Goal: Check status: Check status

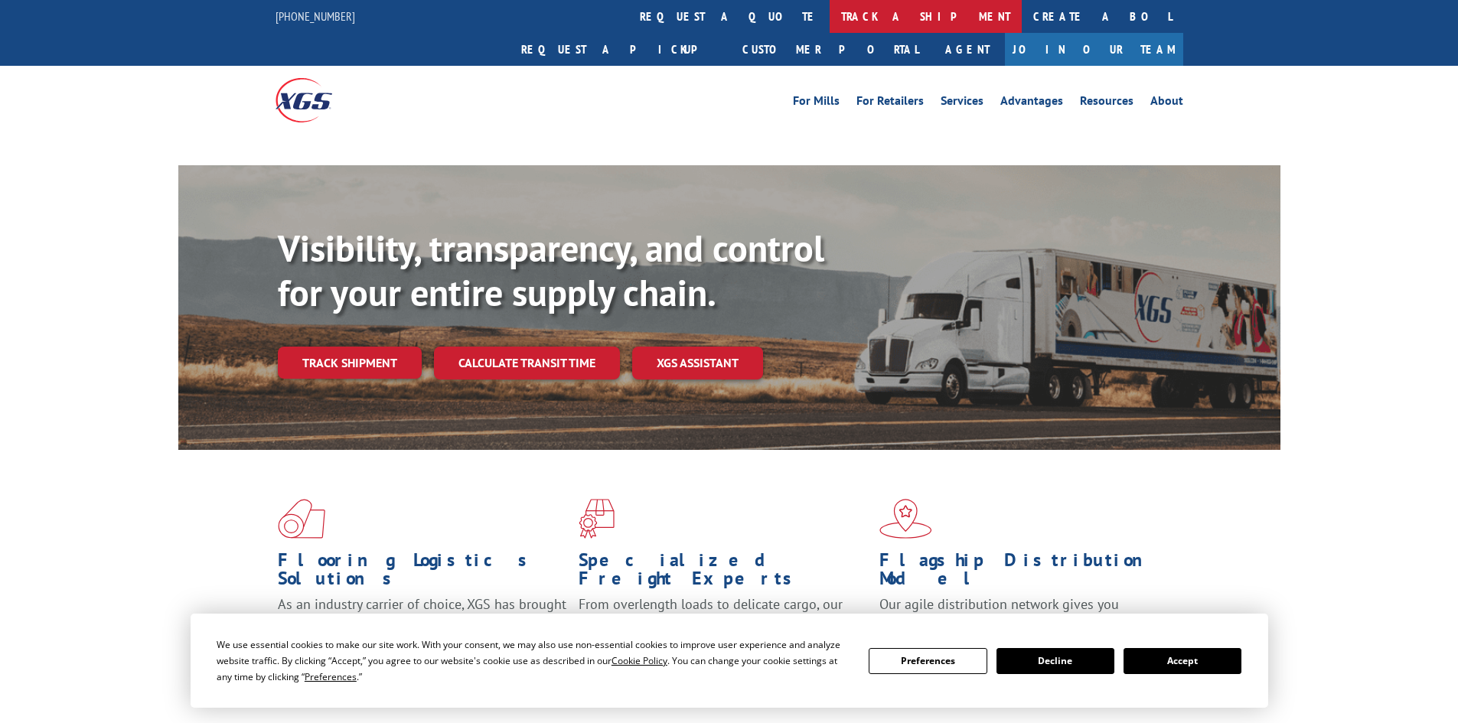
click at [830, 21] on link "track a shipment" at bounding box center [926, 16] width 192 height 33
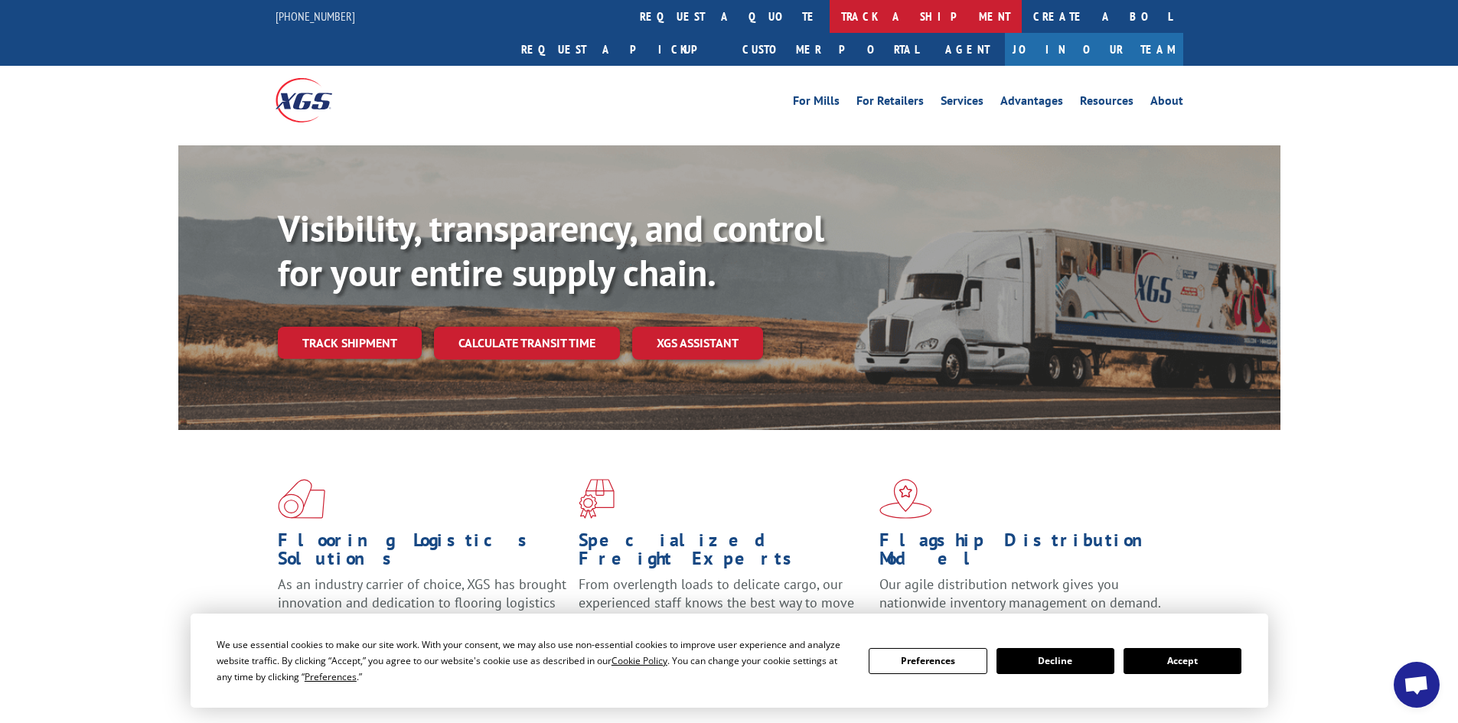
click at [830, 11] on link "track a shipment" at bounding box center [926, 16] width 192 height 33
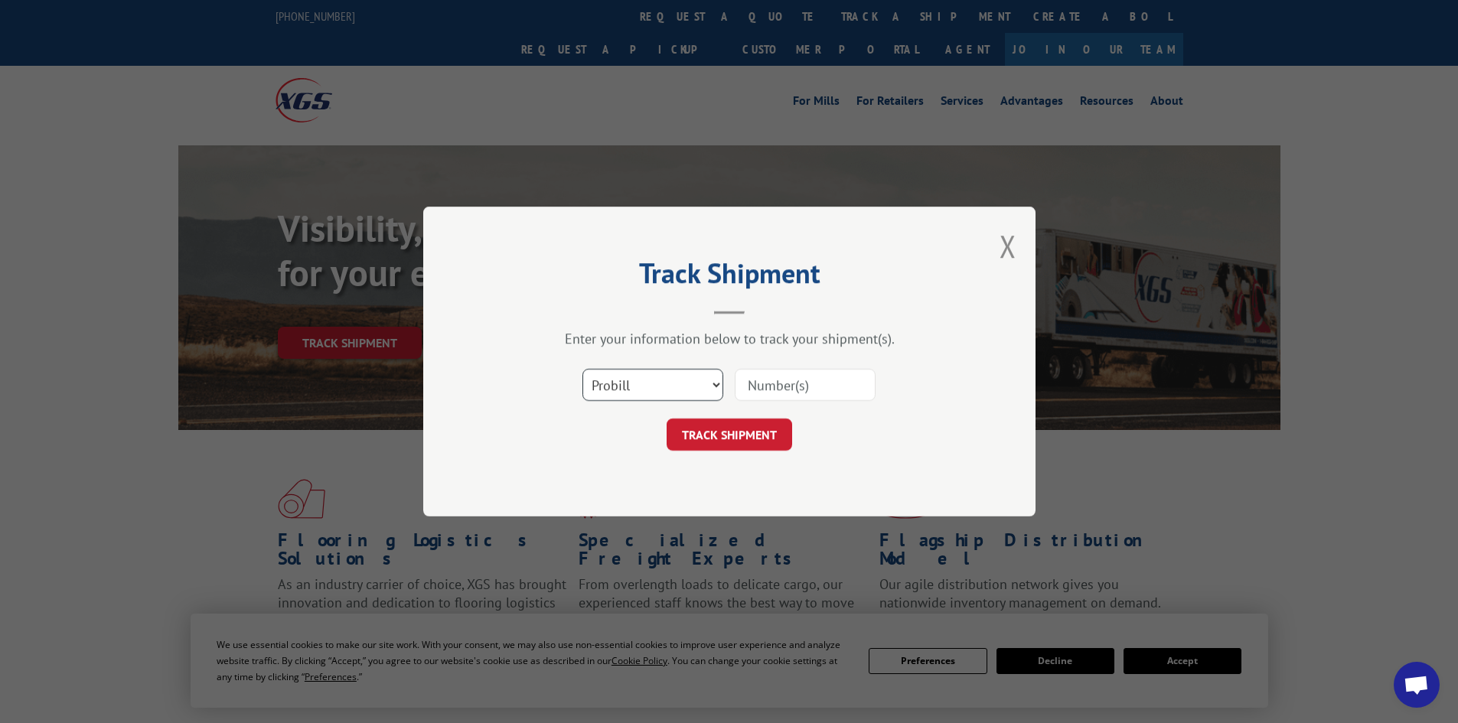
click at [645, 377] on select "Select category... Probill BOL PO" at bounding box center [652, 385] width 141 height 32
select select "po"
click at [582, 369] on select "Select category... Probill BOL PO" at bounding box center [652, 385] width 141 height 32
click at [755, 383] on input at bounding box center [805, 385] width 141 height 32
paste input "25509142"
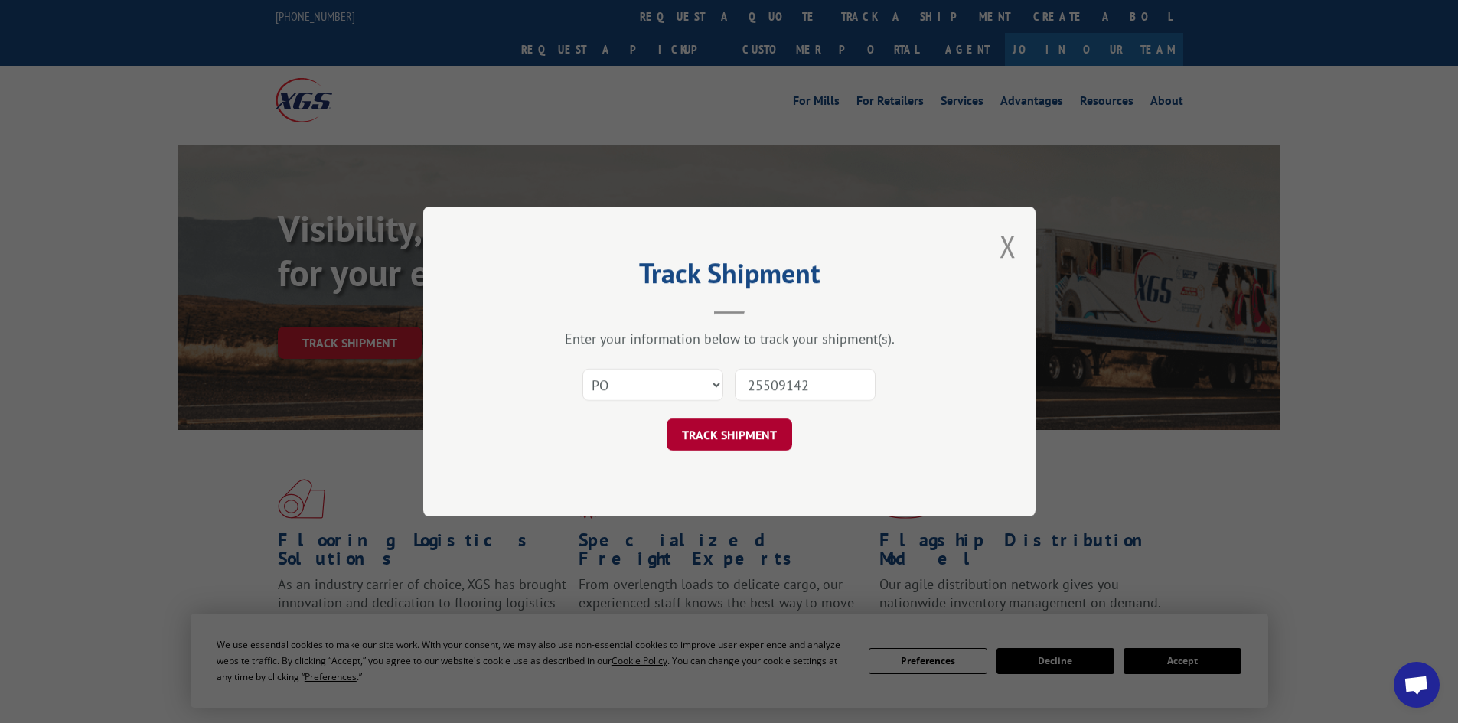
type input "25509142"
click at [693, 437] on button "TRACK SHIPMENT" at bounding box center [730, 435] width 126 height 32
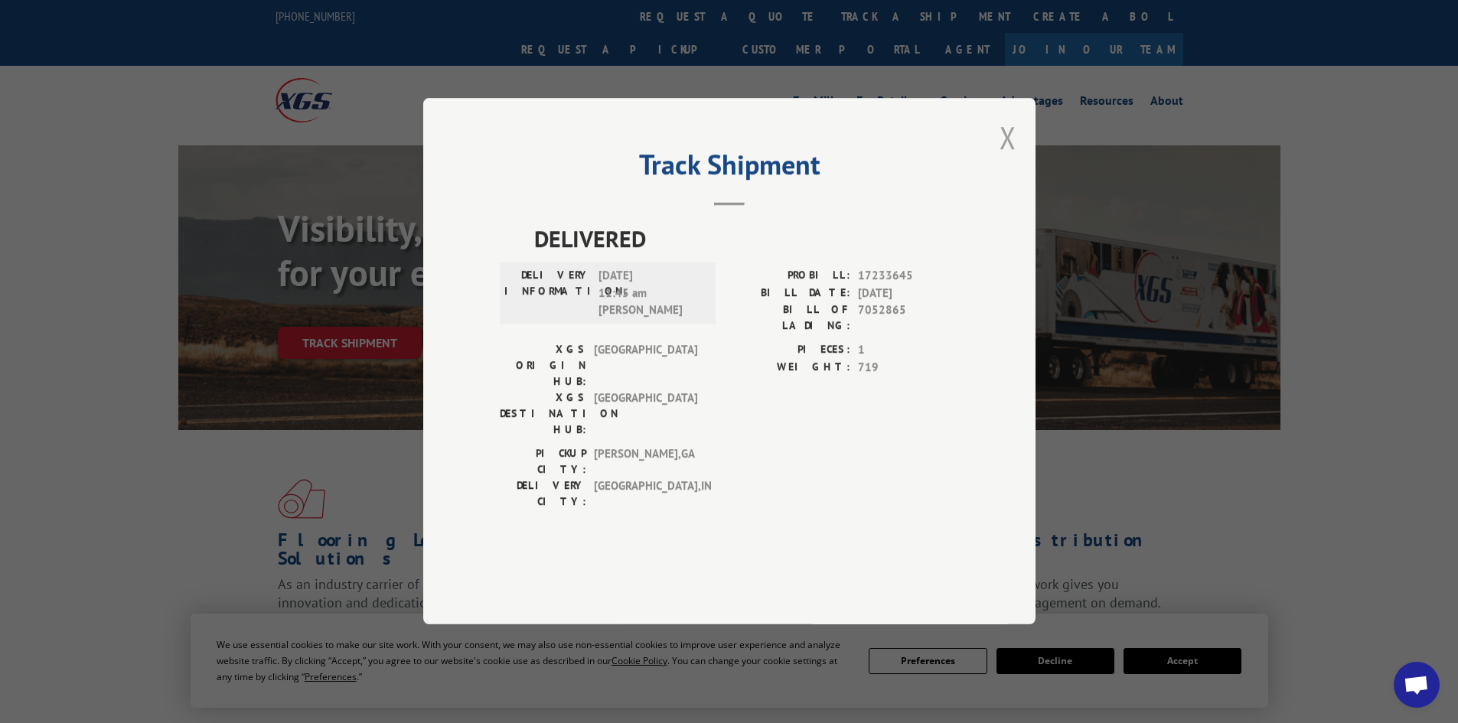
click at [1011, 158] on button "Close modal" at bounding box center [1008, 137] width 17 height 41
